Goal: Information Seeking & Learning: Learn about a topic

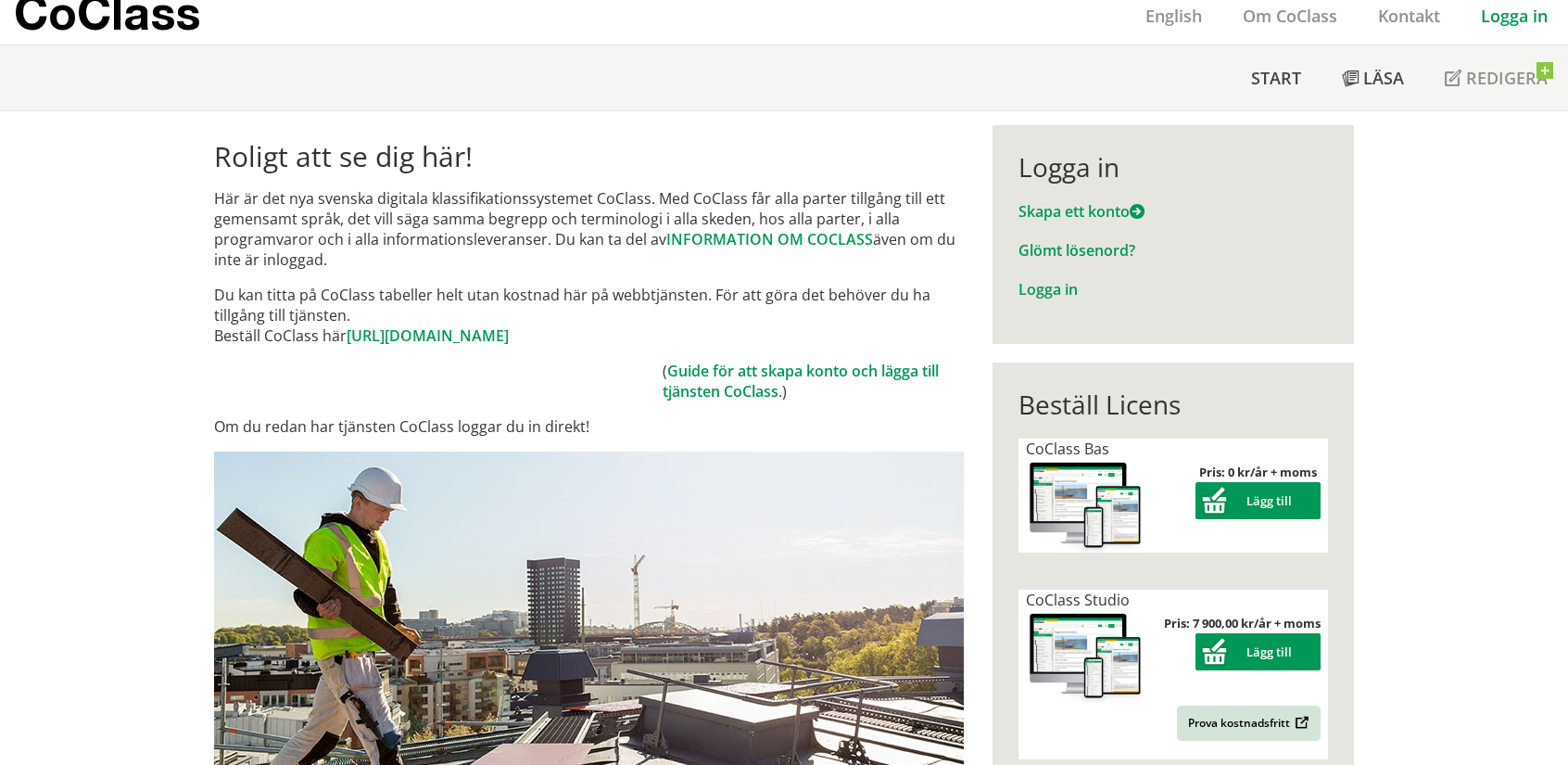
scroll to position [30, 0]
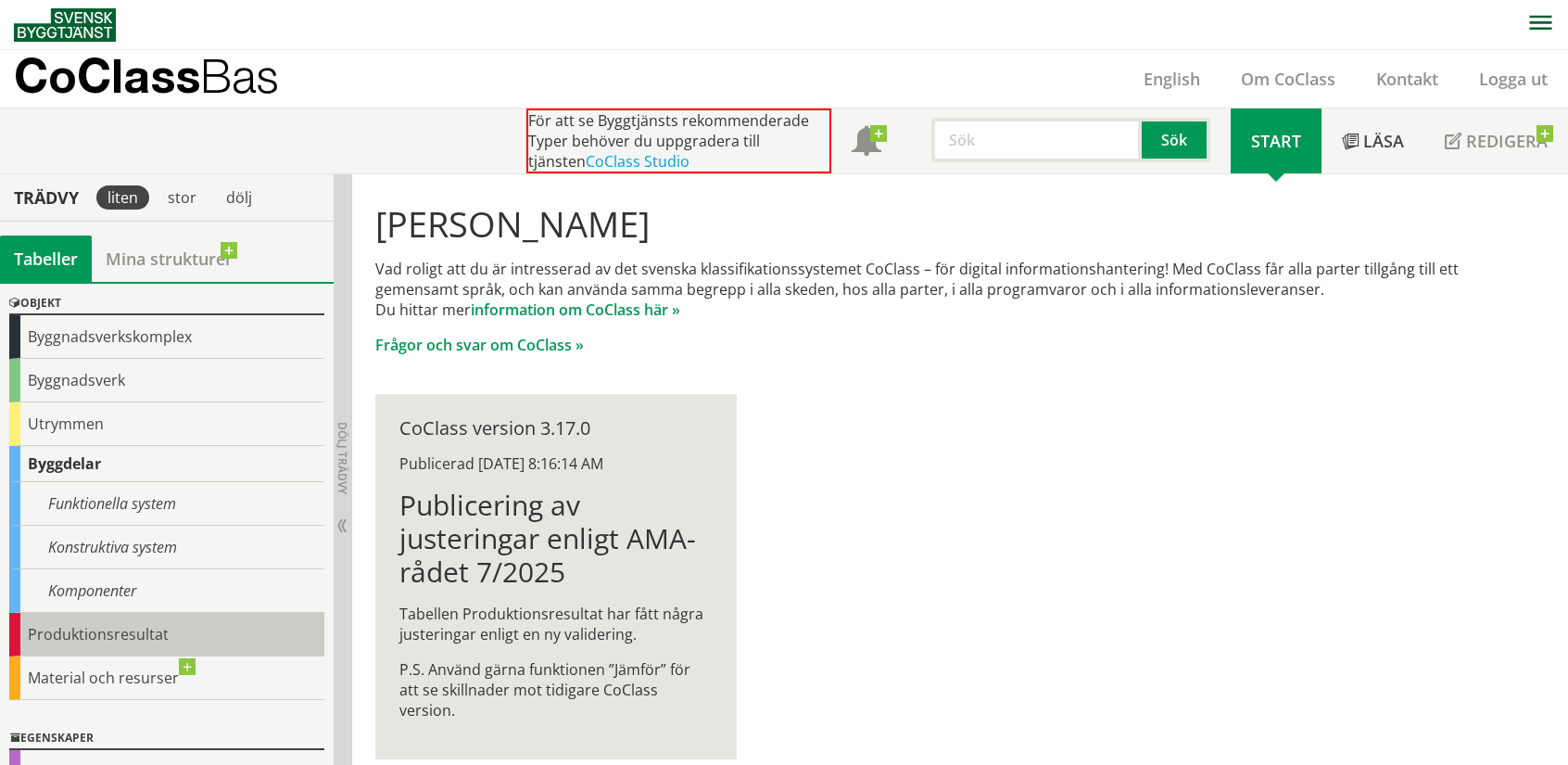
scroll to position [61, 0]
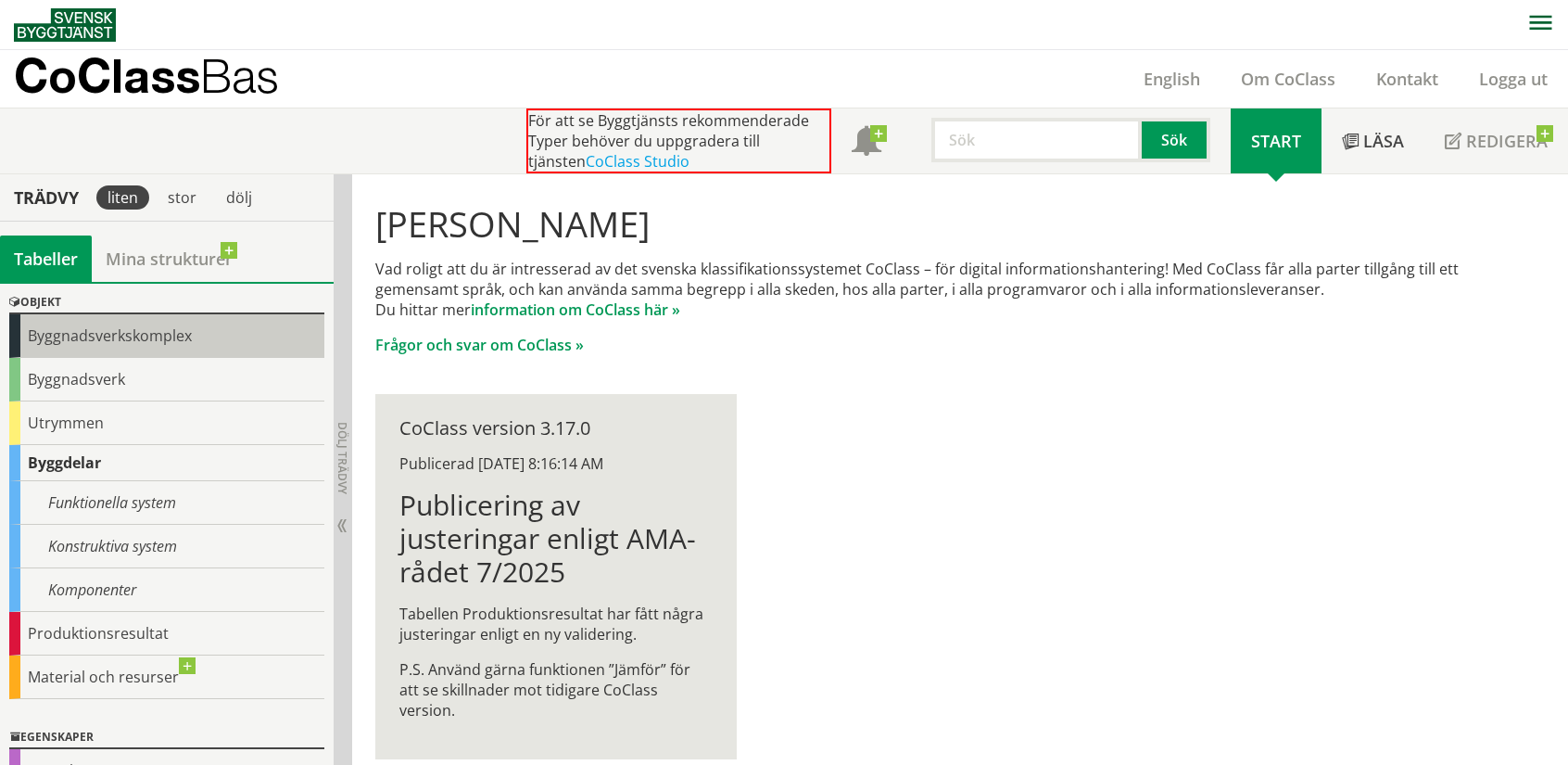
click at [21, 341] on div "Byggnadsverkskomplex" at bounding box center [166, 337] width 315 height 44
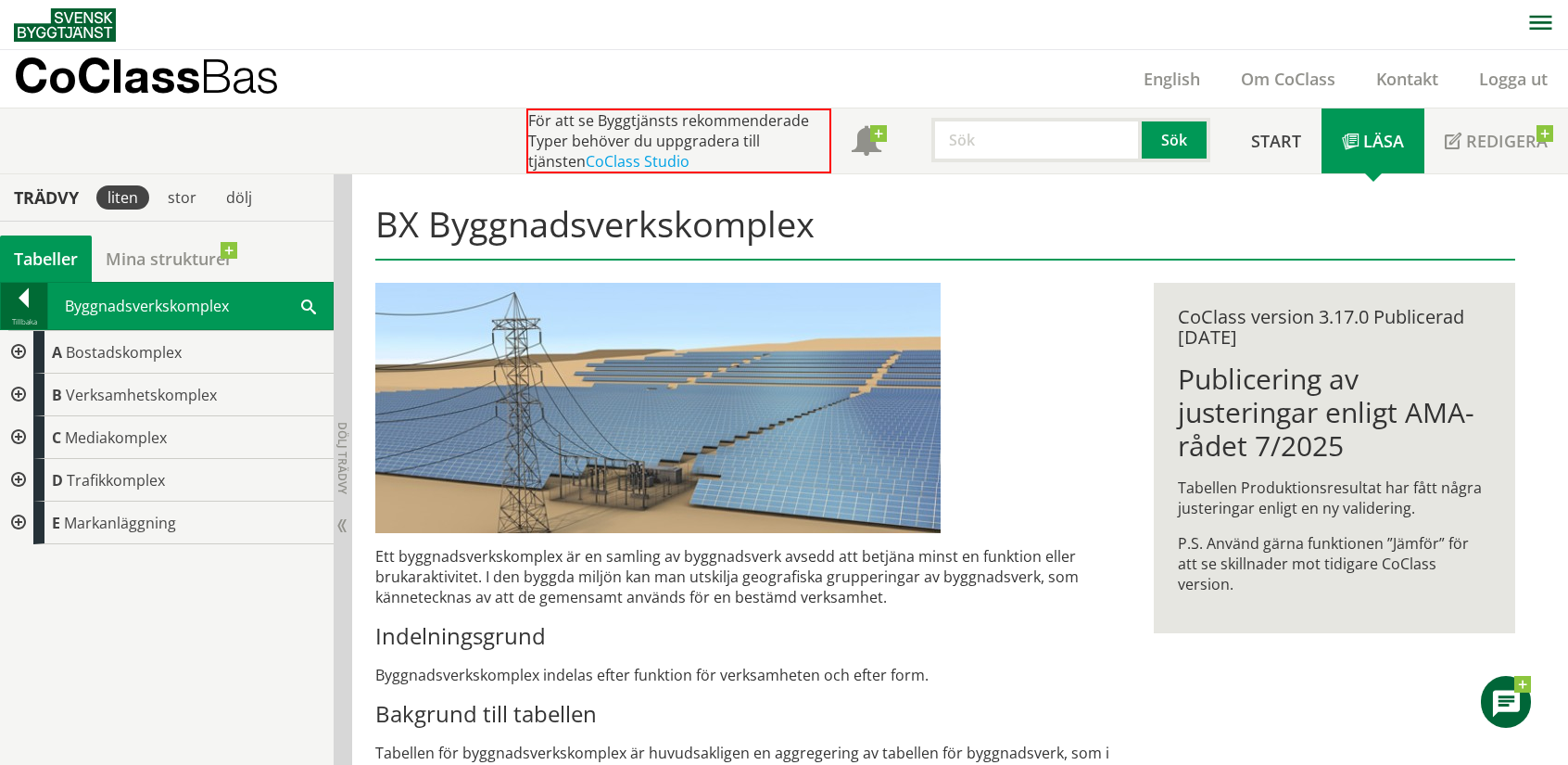
click at [19, 298] on div at bounding box center [24, 302] width 46 height 26
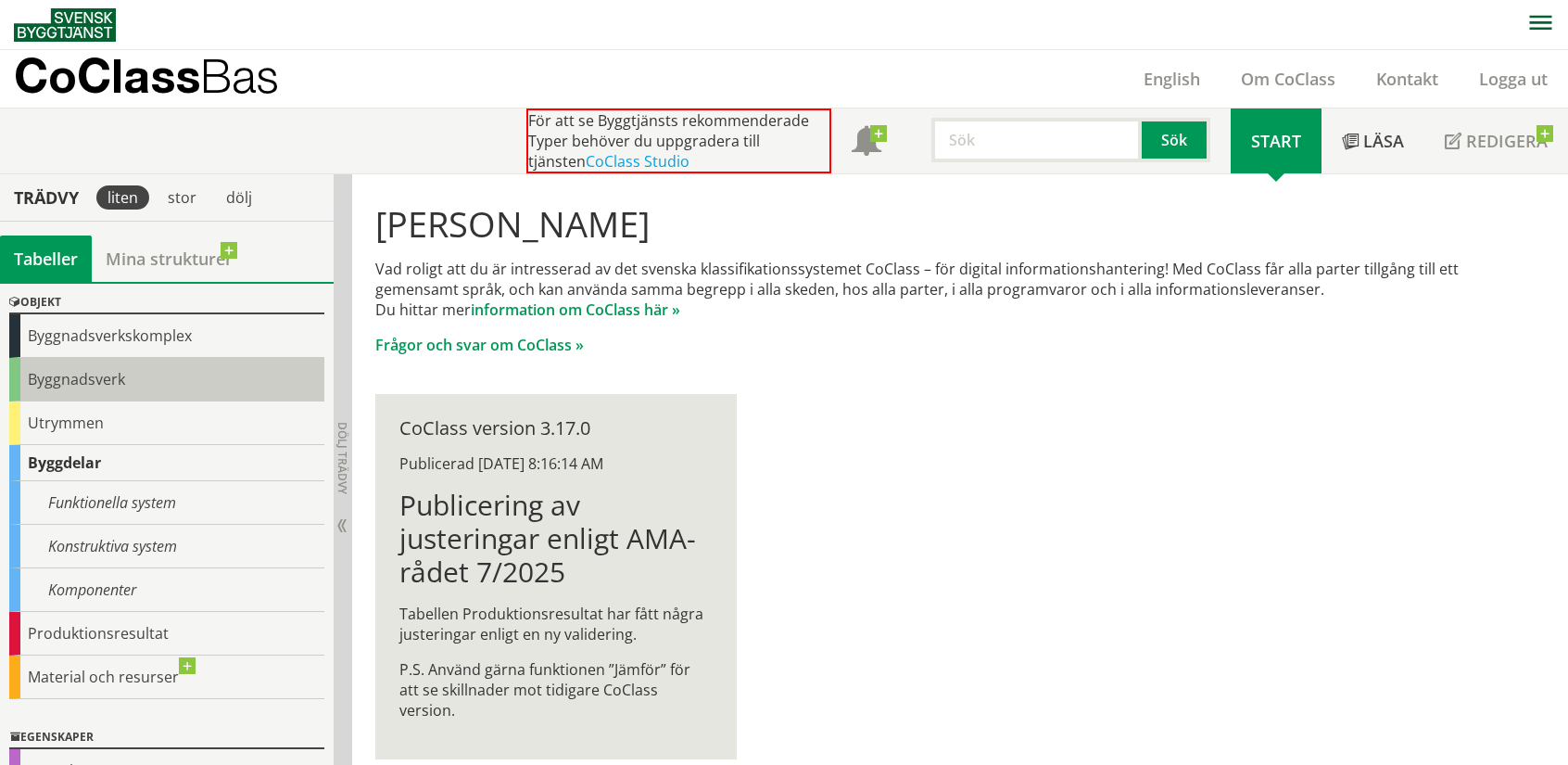
click at [43, 374] on div "Byggnadsverk" at bounding box center [166, 380] width 315 height 44
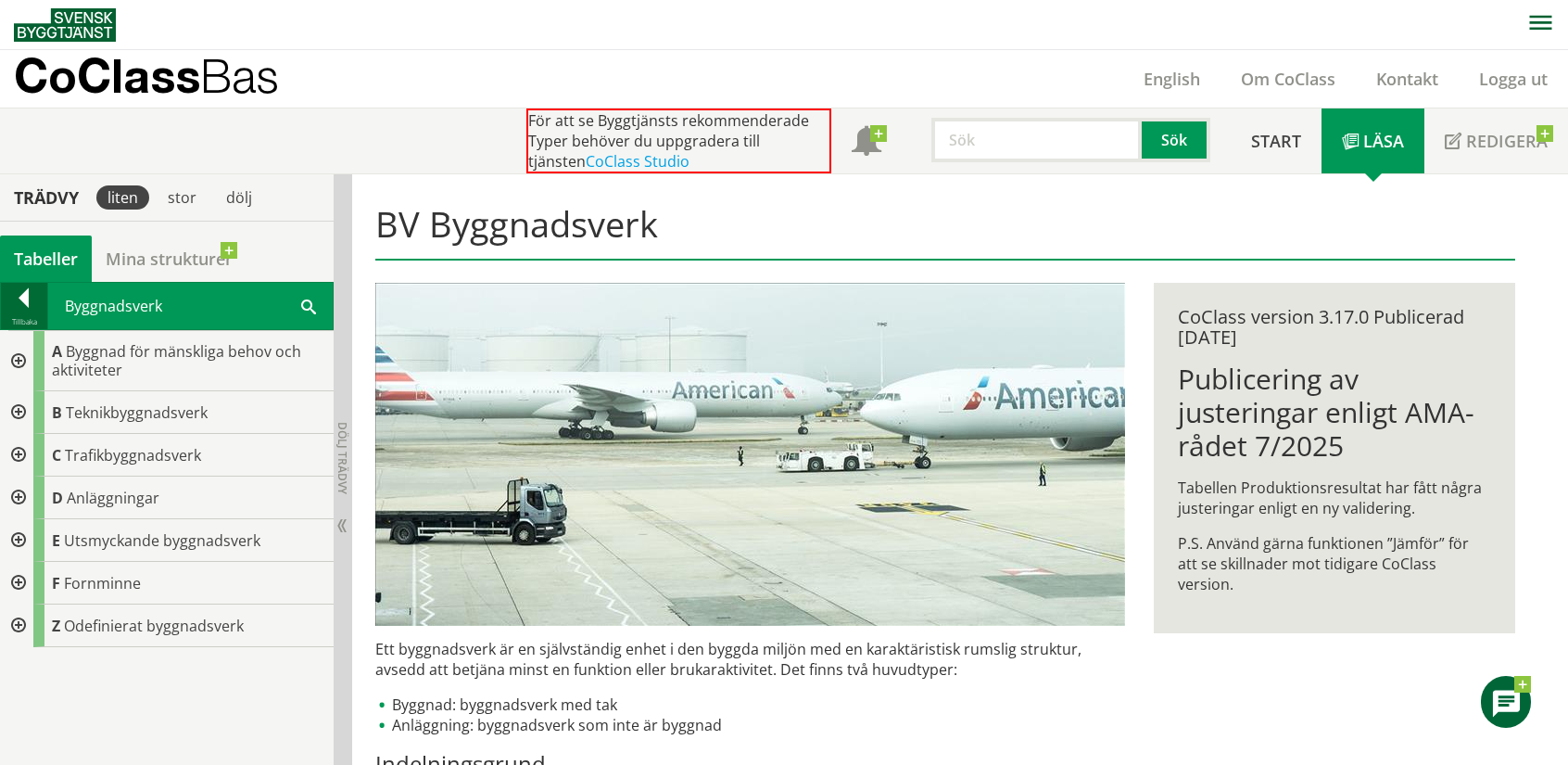
click at [15, 310] on div at bounding box center [24, 302] width 46 height 26
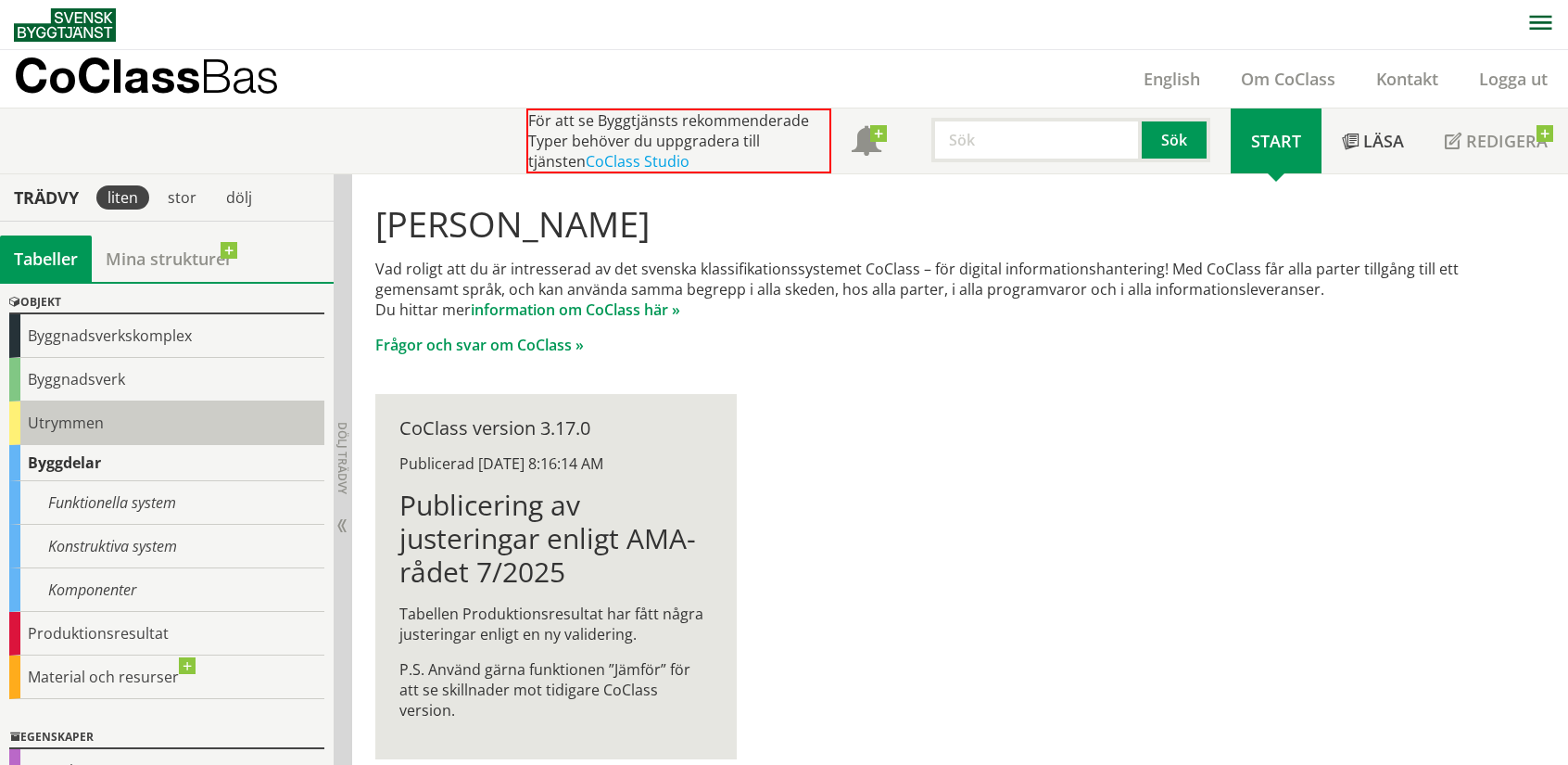
click at [27, 420] on div "Utrymmen" at bounding box center [166, 423] width 315 height 44
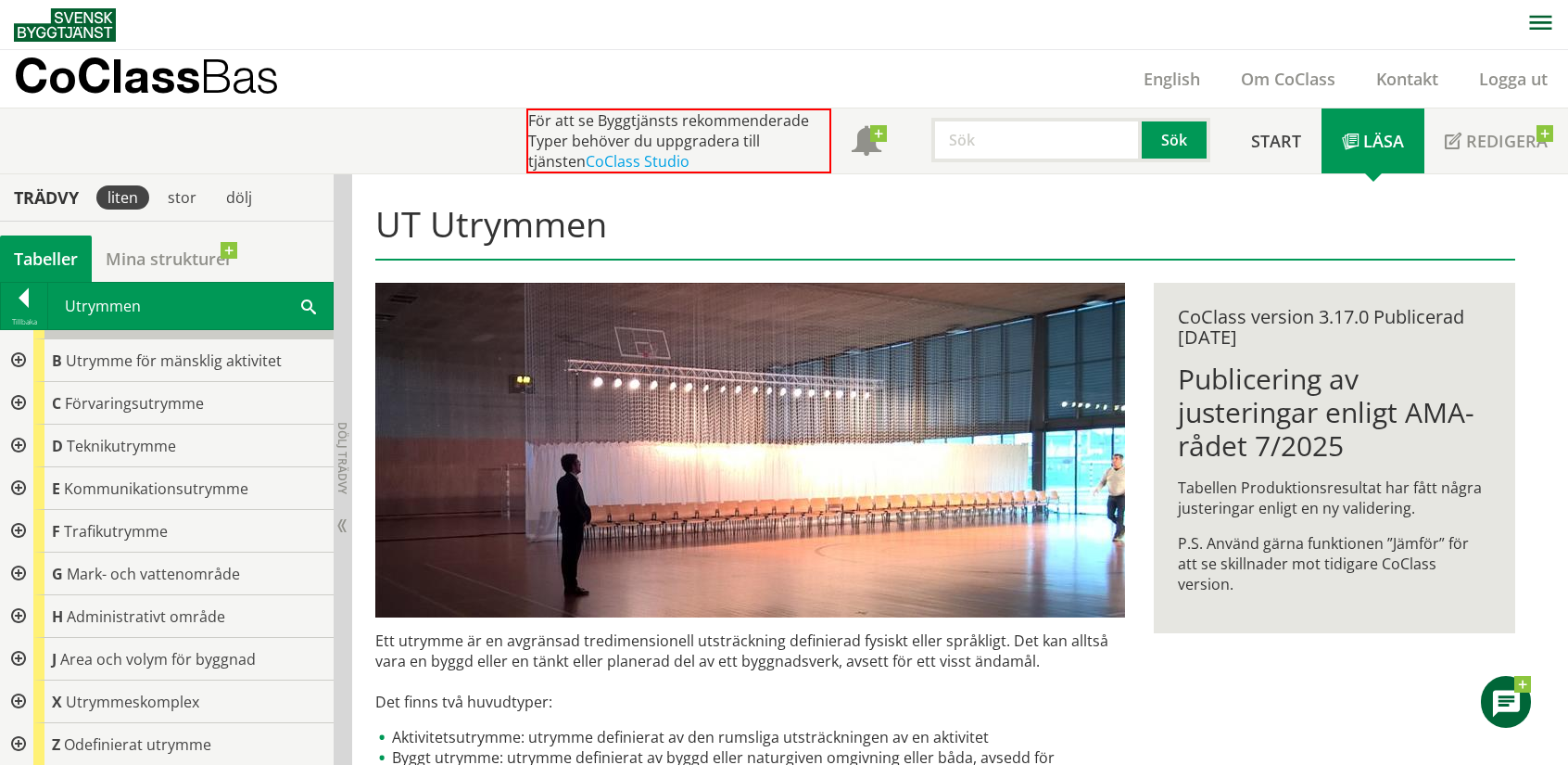
scroll to position [32, 0]
click at [21, 525] on div at bounding box center [16, 532] width 33 height 43
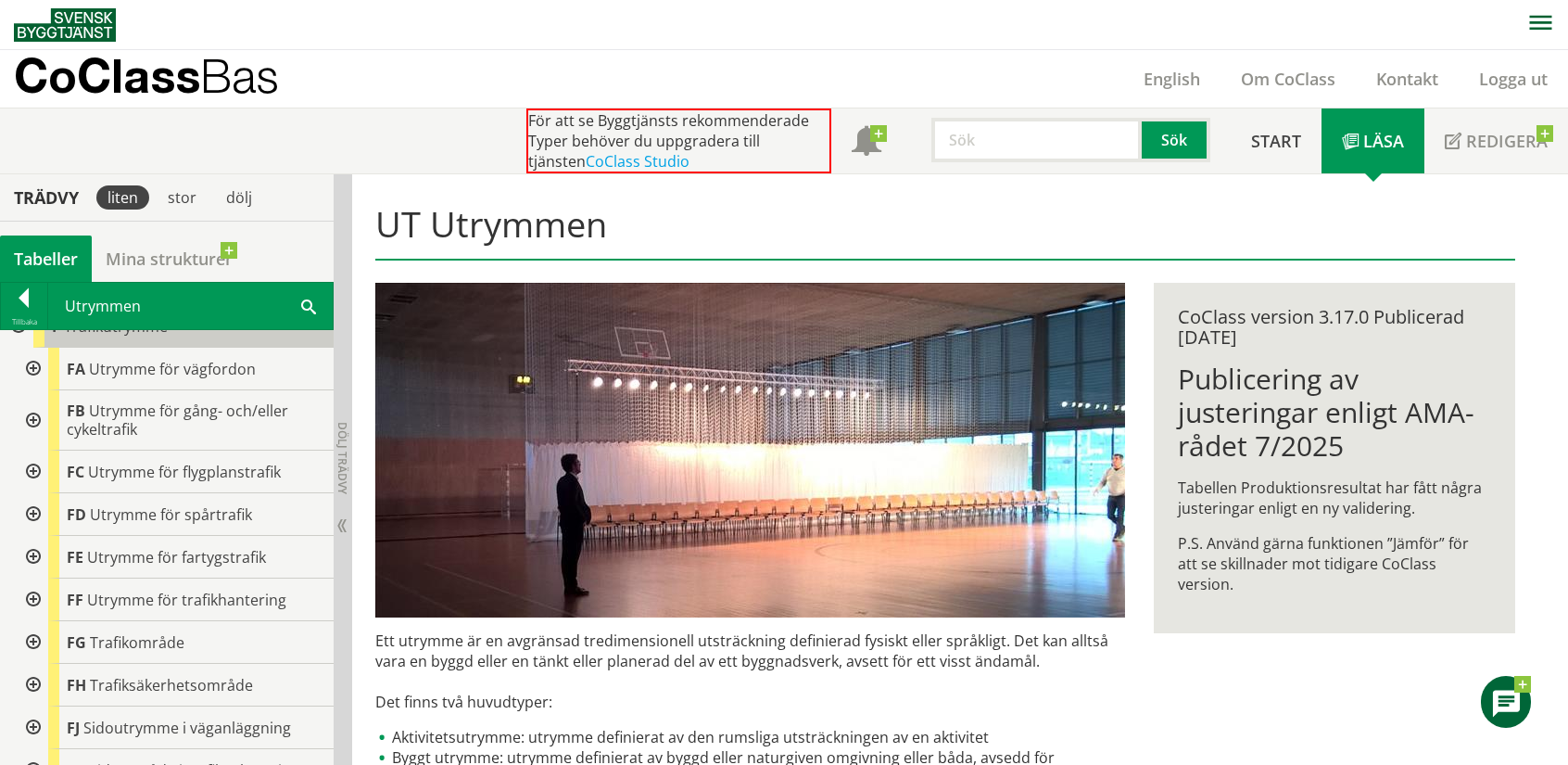
scroll to position [238, 0]
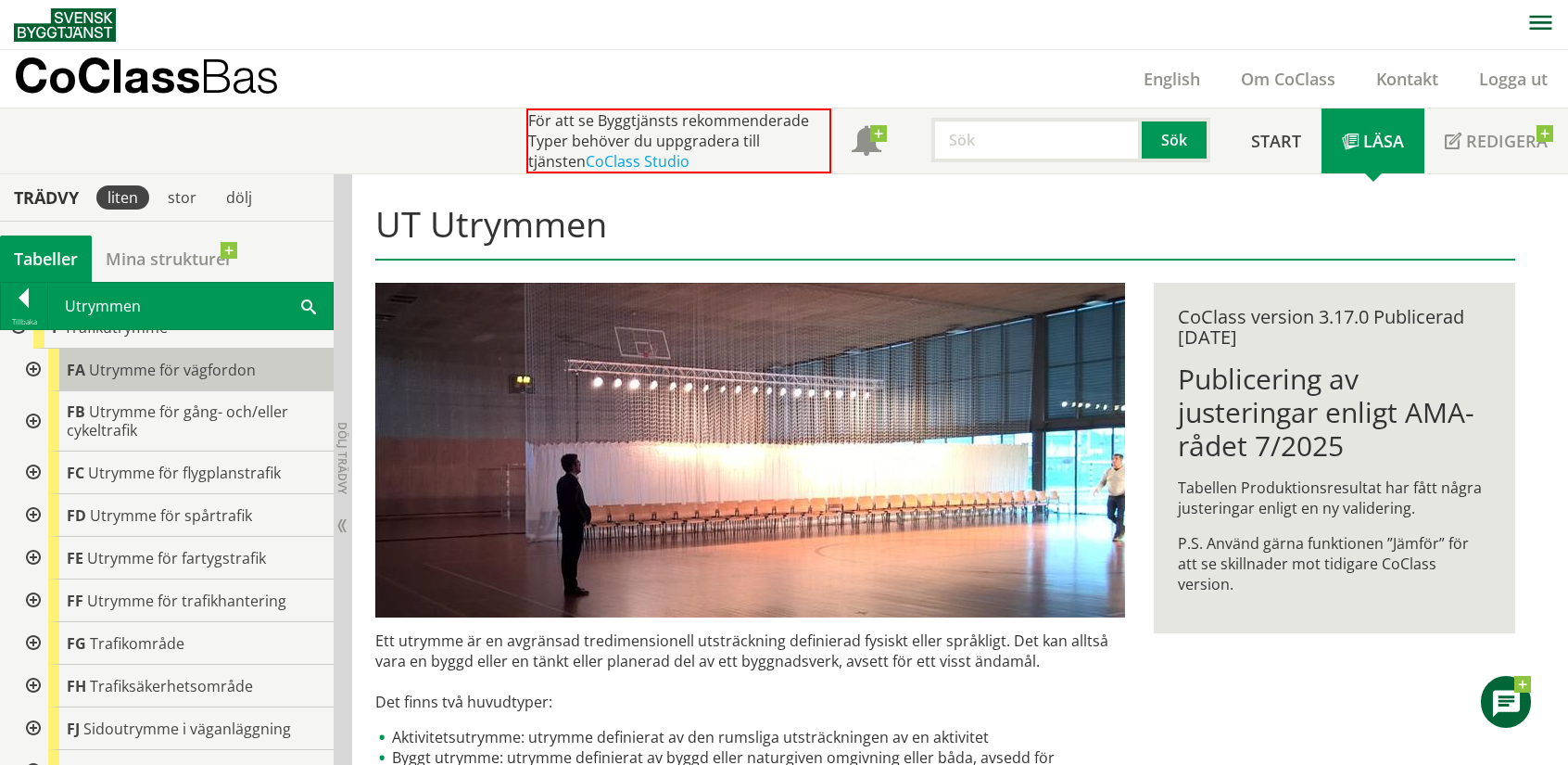
click at [180, 374] on span "Utrymme för vägfordon" at bounding box center [172, 370] width 167 height 20
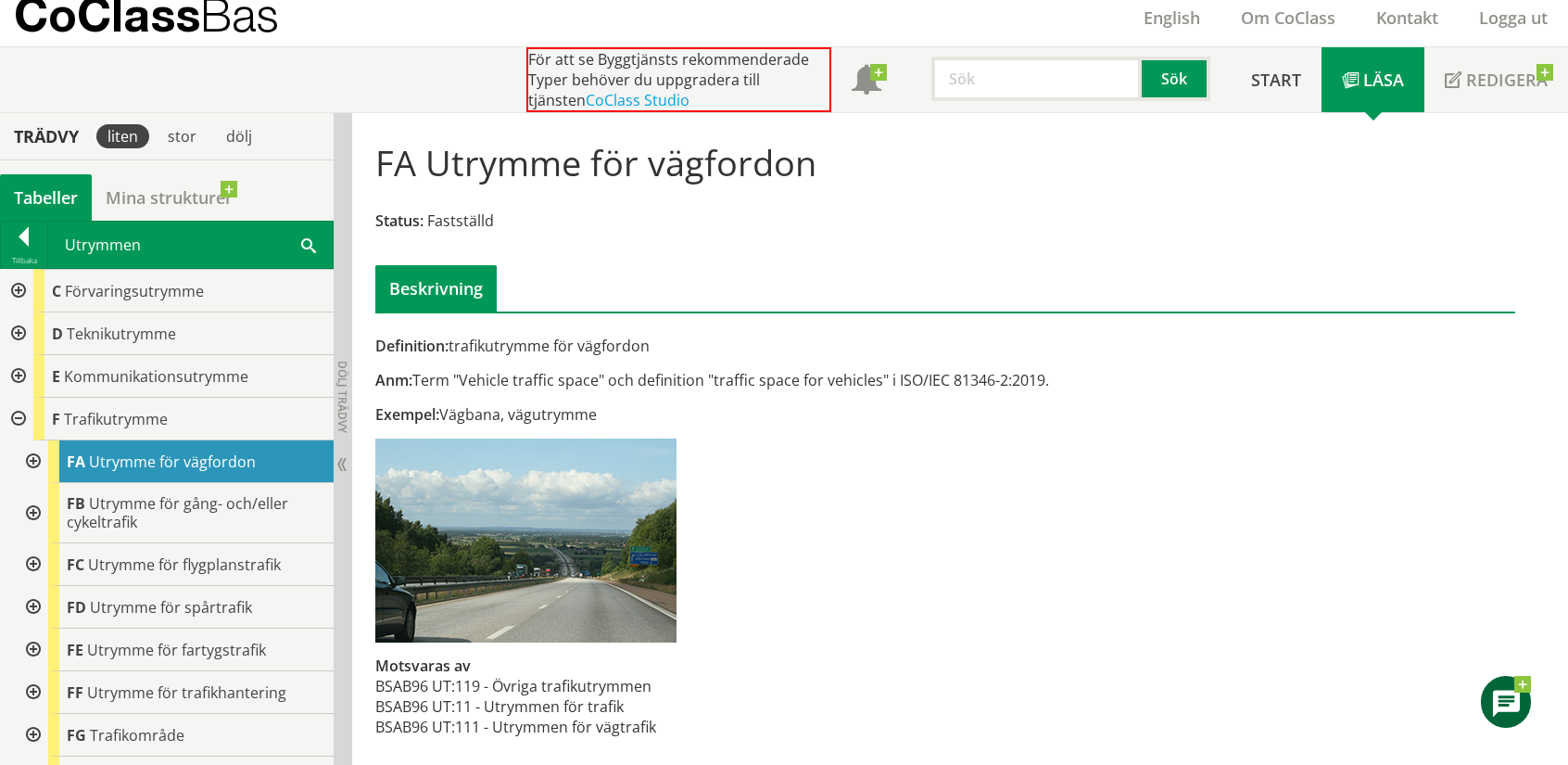
scroll to position [86, 0]
click at [17, 423] on div at bounding box center [16, 417] width 33 height 43
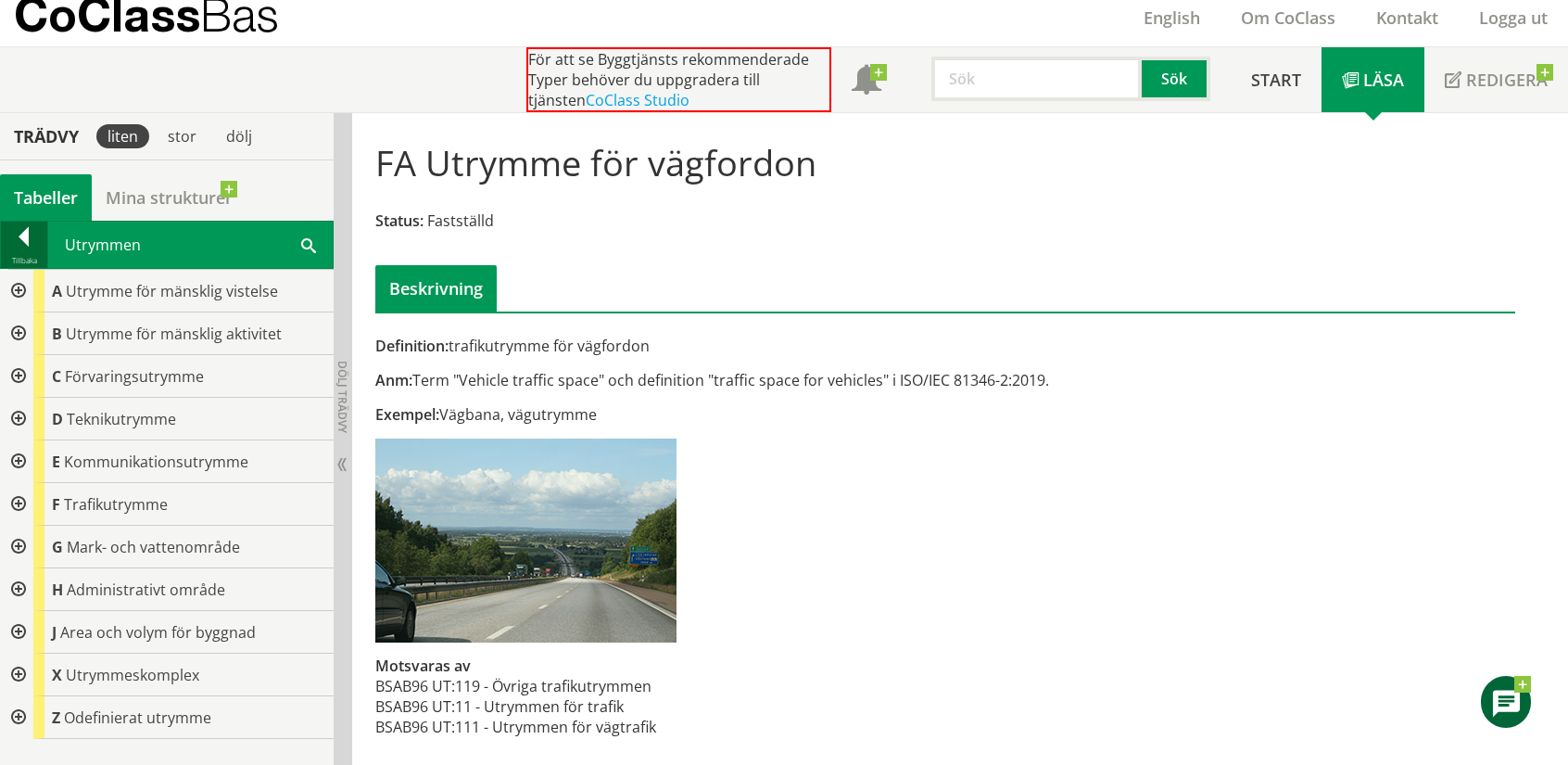
click at [28, 235] on div at bounding box center [24, 240] width 46 height 26
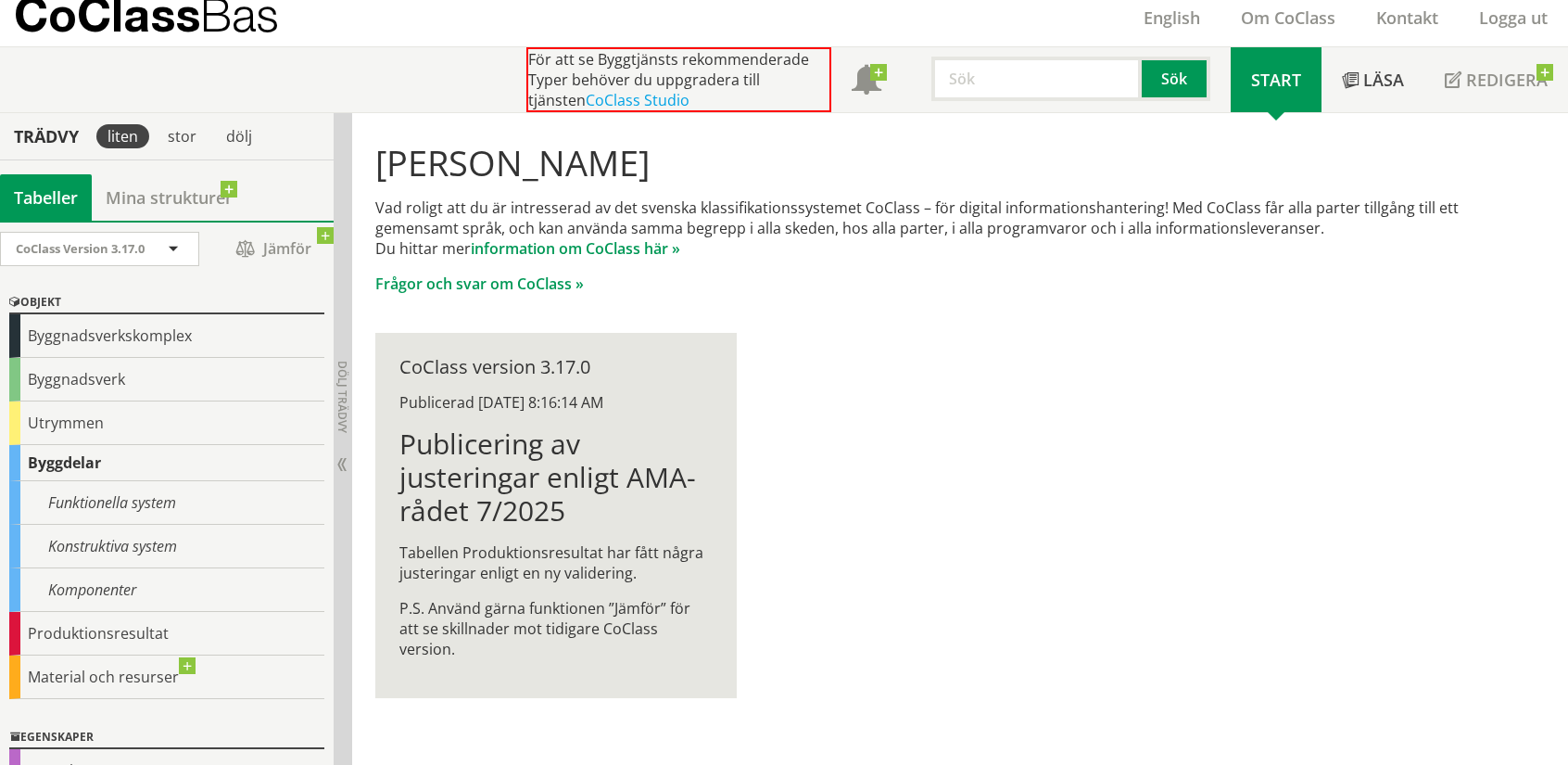
drag, startPoint x: 102, startPoint y: 304, endPoint x: 15, endPoint y: 302, distance: 87.0
click at [15, 302] on div "Objekt" at bounding box center [166, 303] width 315 height 22
click at [955, 392] on div "[PERSON_NAME] Vad roligt att du är intresserad av det svenska klassifikationssy…" at bounding box center [946, 419] width 1186 height 614
click at [161, 19] on p "CoClass Bas" at bounding box center [146, 14] width 265 height 21
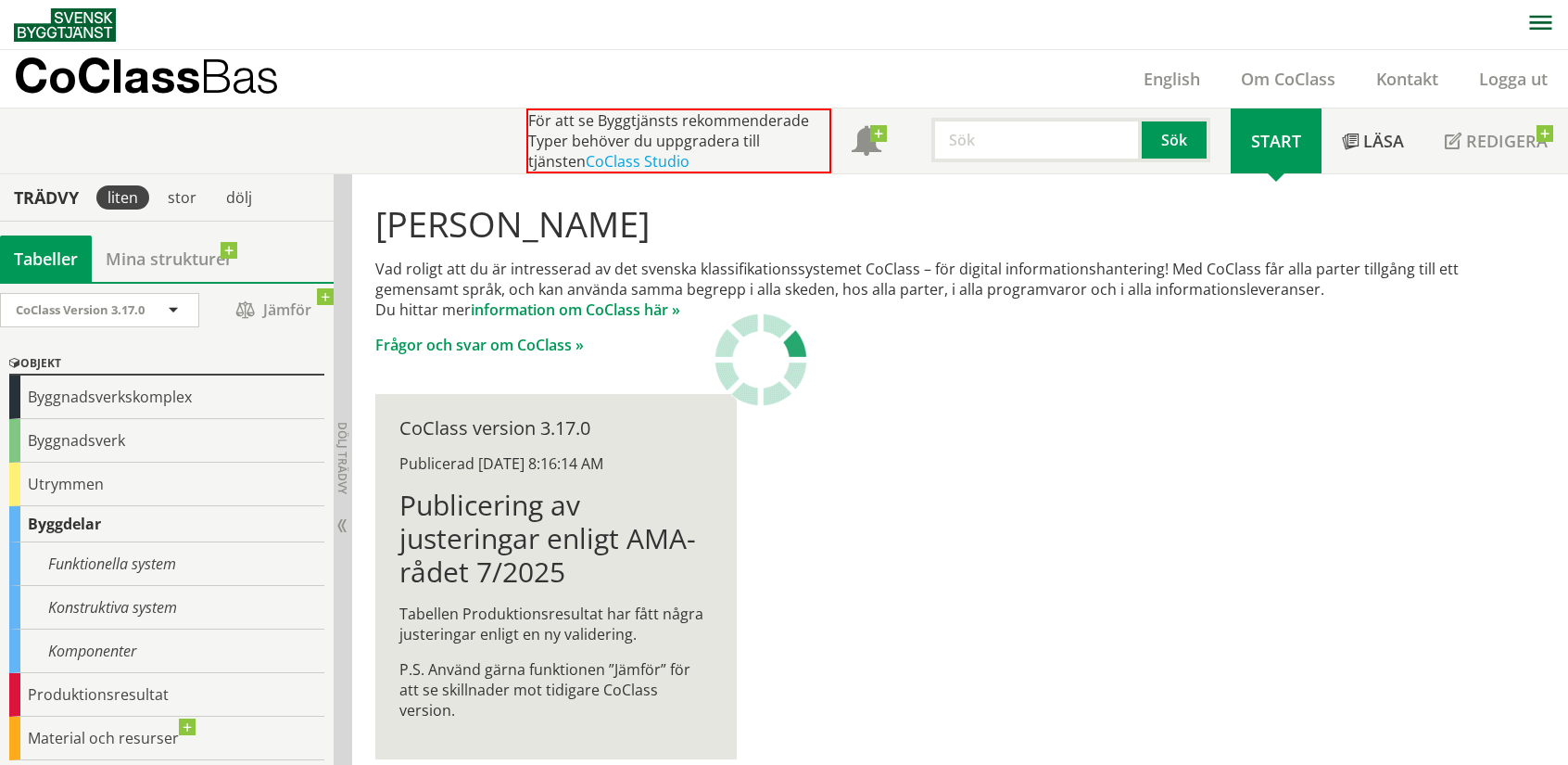
click at [57, 16] on img at bounding box center [65, 24] width 102 height 33
